Goal: Find specific page/section: Find specific page/section

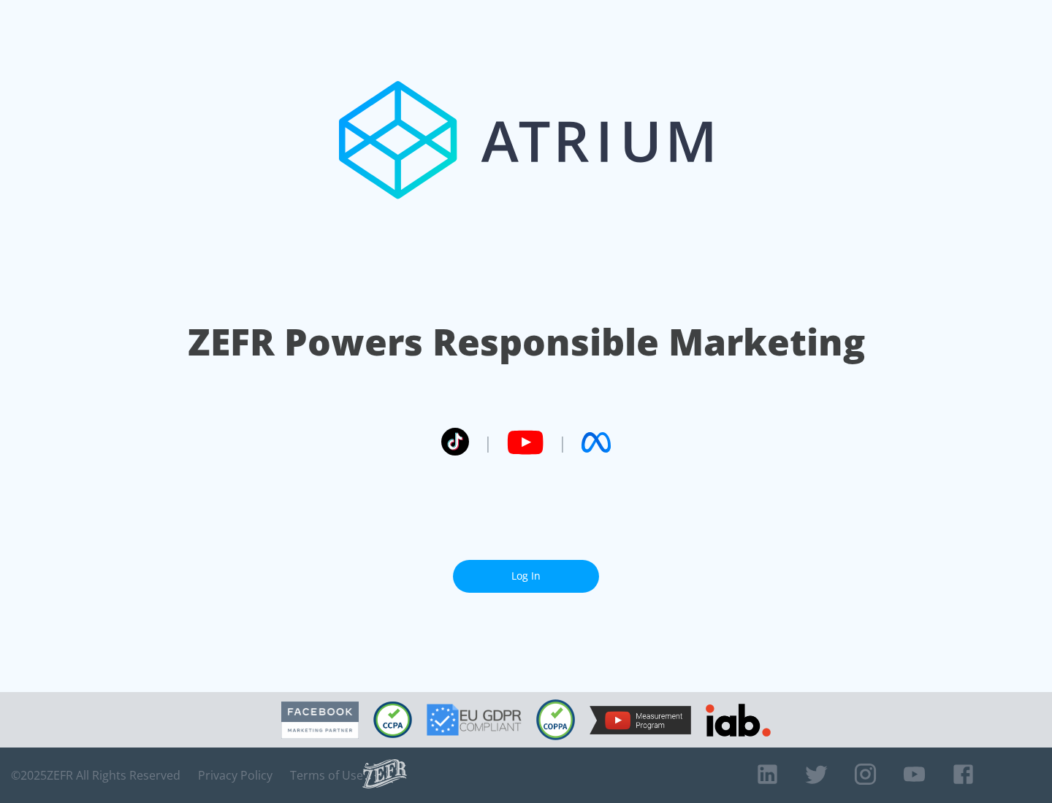
click at [526, 570] on link "Log In" at bounding box center [526, 576] width 146 height 33
